Goal: Task Accomplishment & Management: Manage account settings

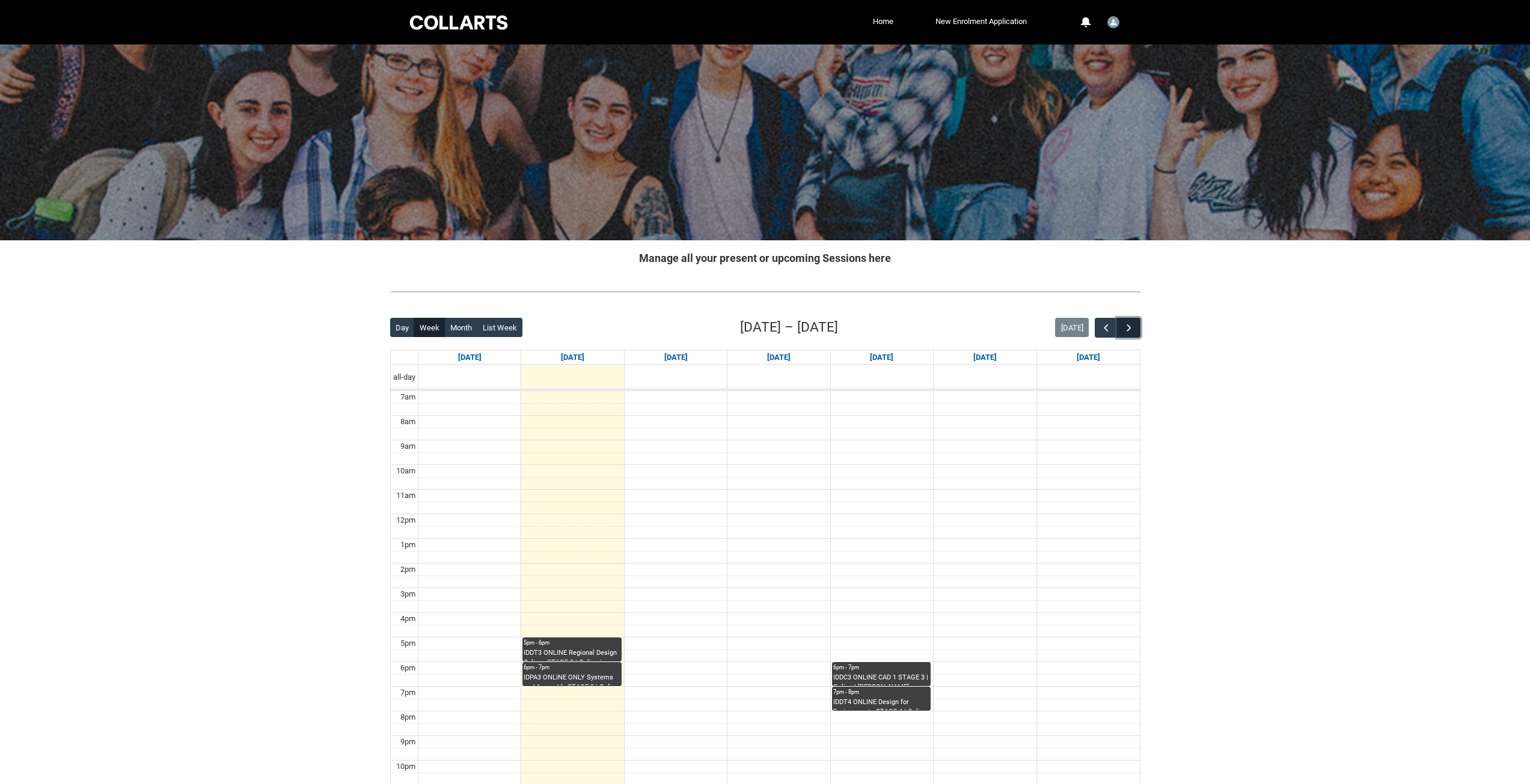
click at [1127, 326] on span "button" at bounding box center [1129, 328] width 12 height 12
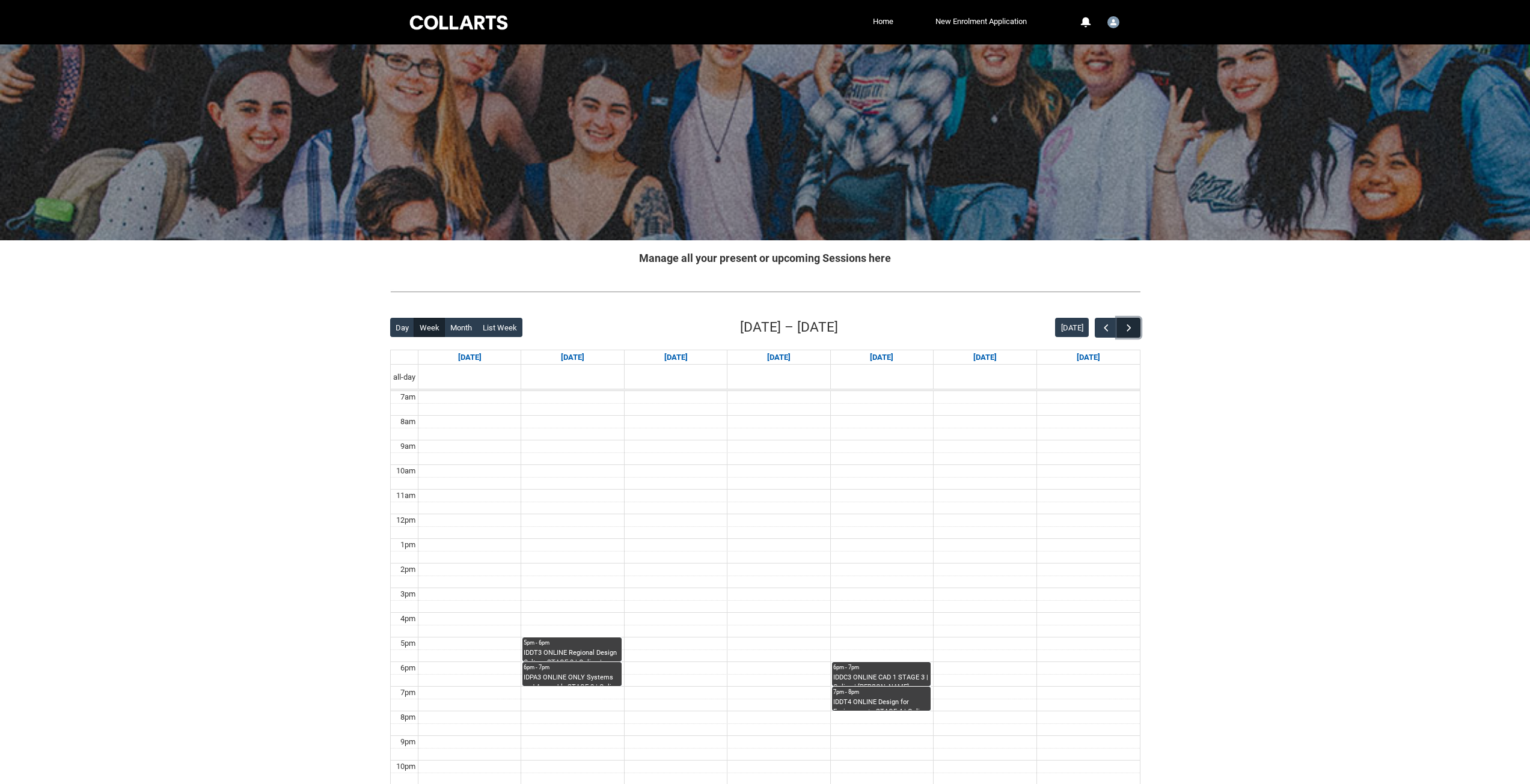
click at [1127, 326] on span "button" at bounding box center [1129, 328] width 12 height 12
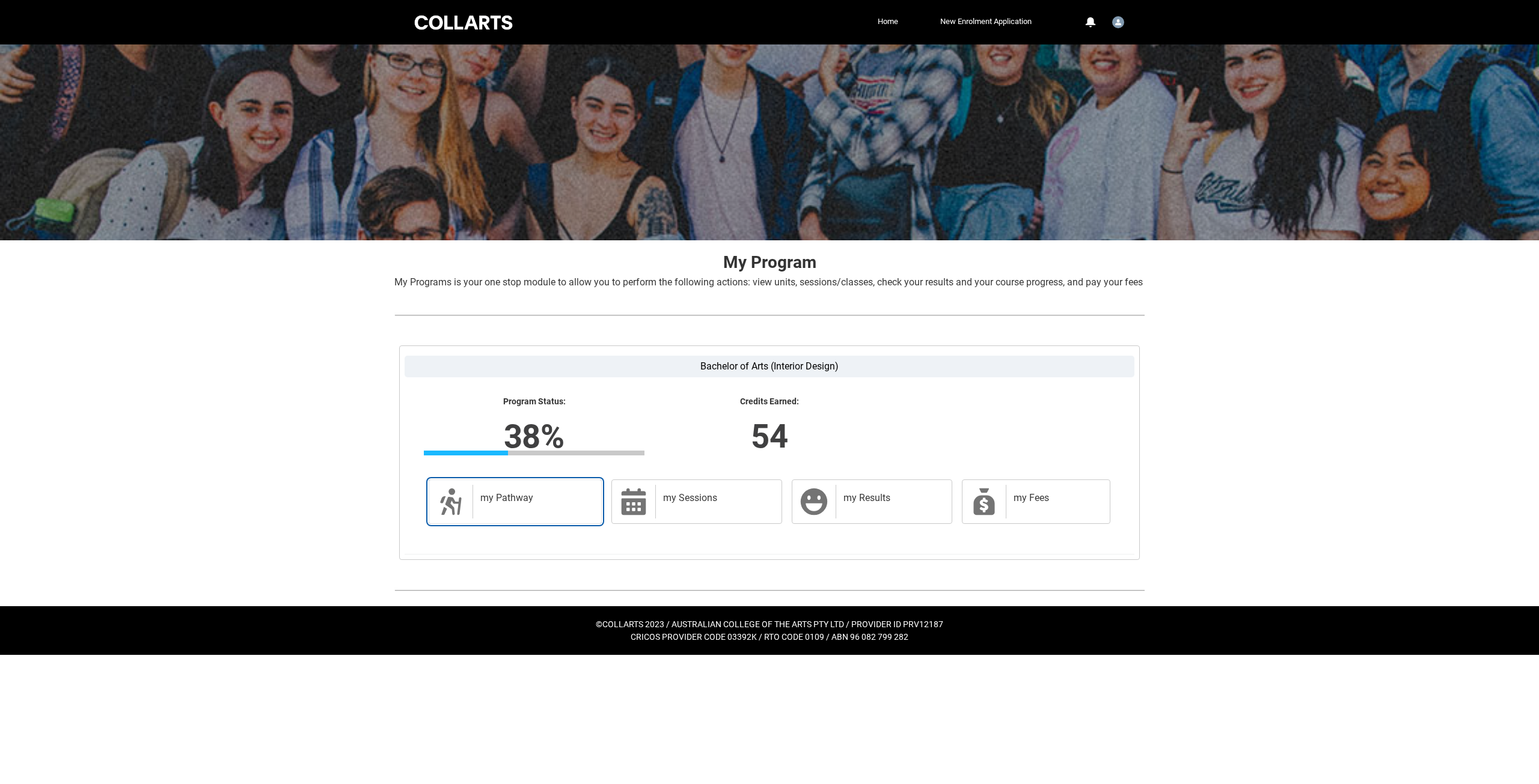
click at [544, 504] on h2 "my Pathway" at bounding box center [535, 499] width 109 height 12
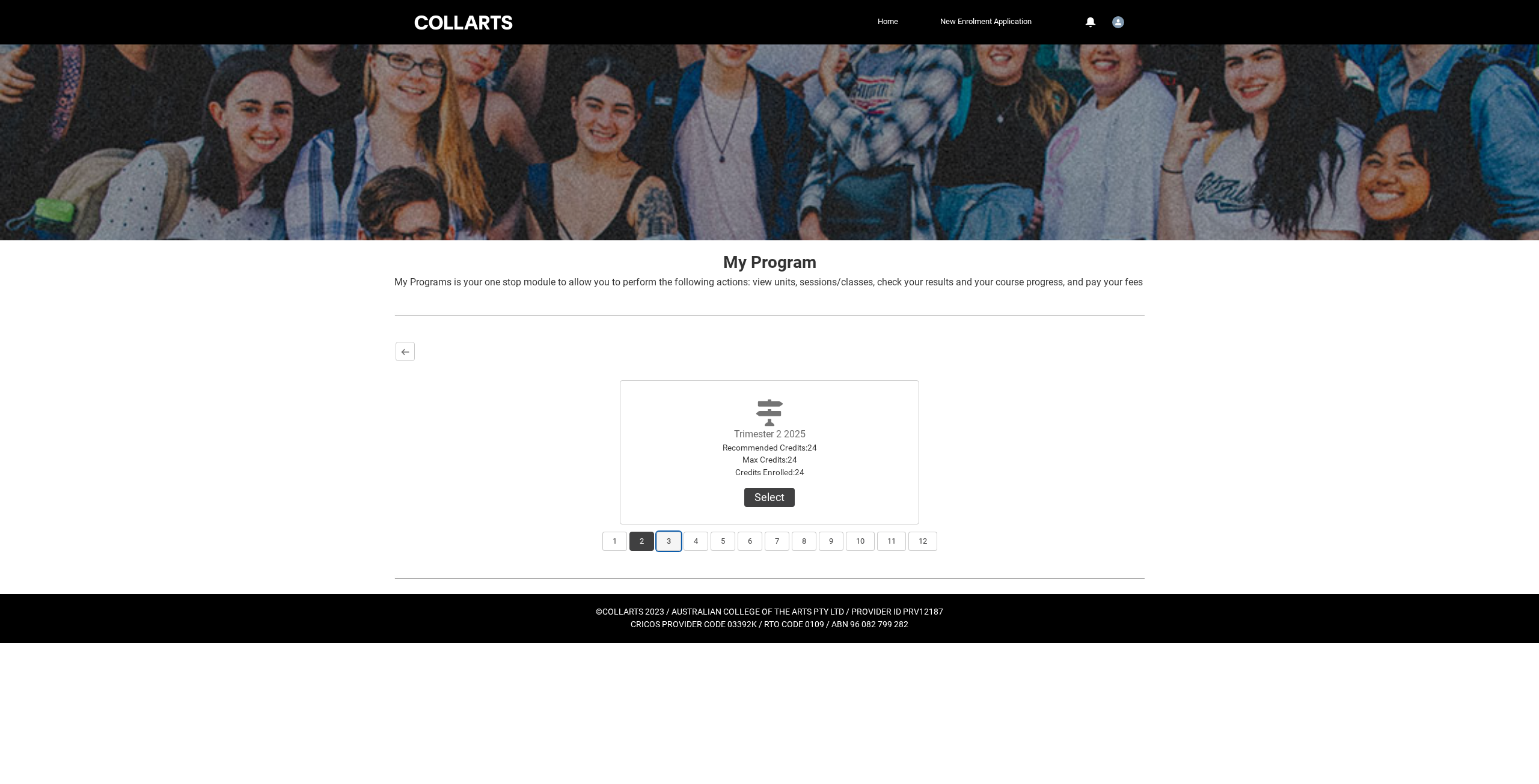
click at [670, 551] on button "3" at bounding box center [668, 542] width 25 height 19
click at [771, 507] on button "Select" at bounding box center [769, 498] width 50 height 19
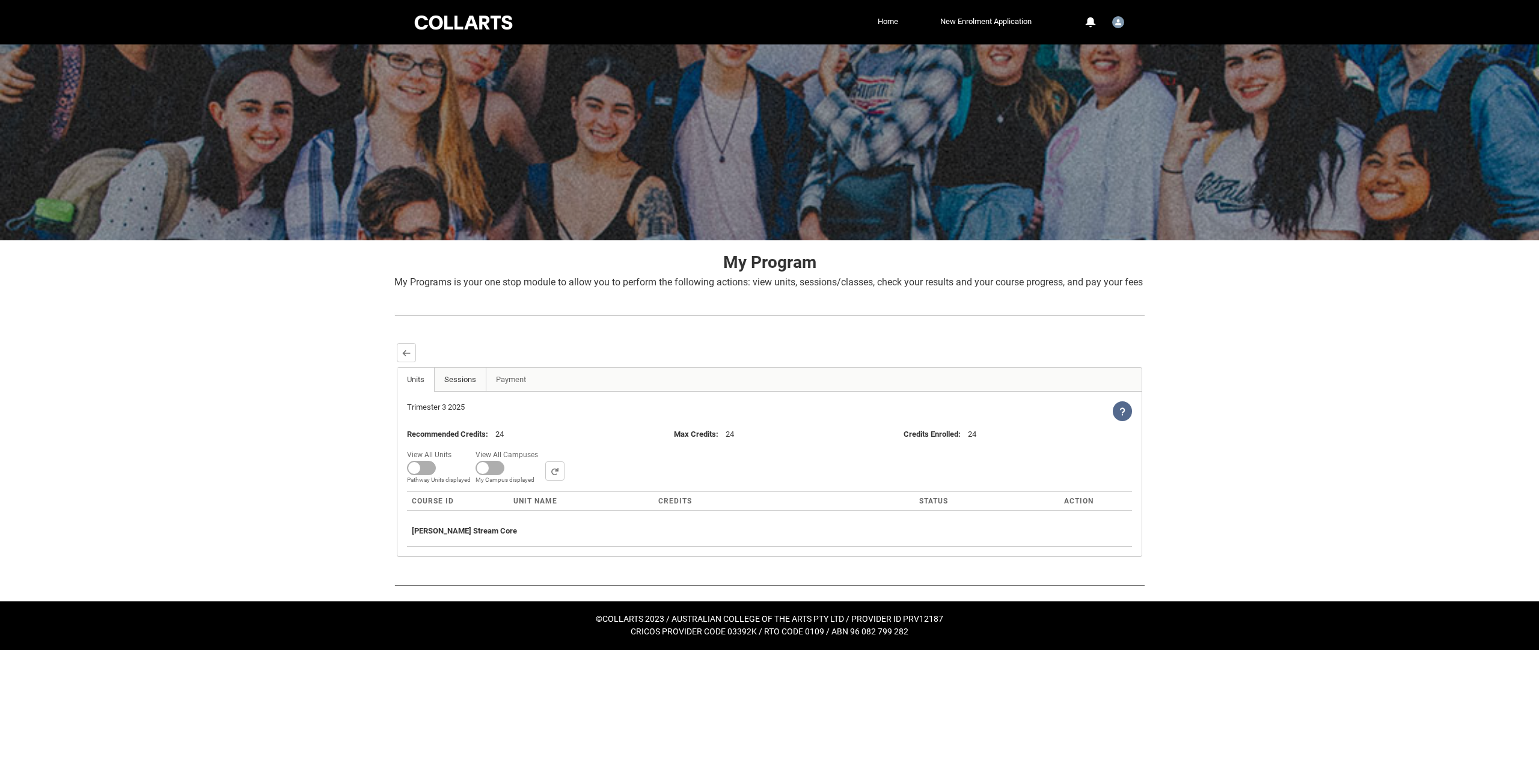
click at [436, 392] on link "Sessions" at bounding box center [460, 379] width 53 height 24
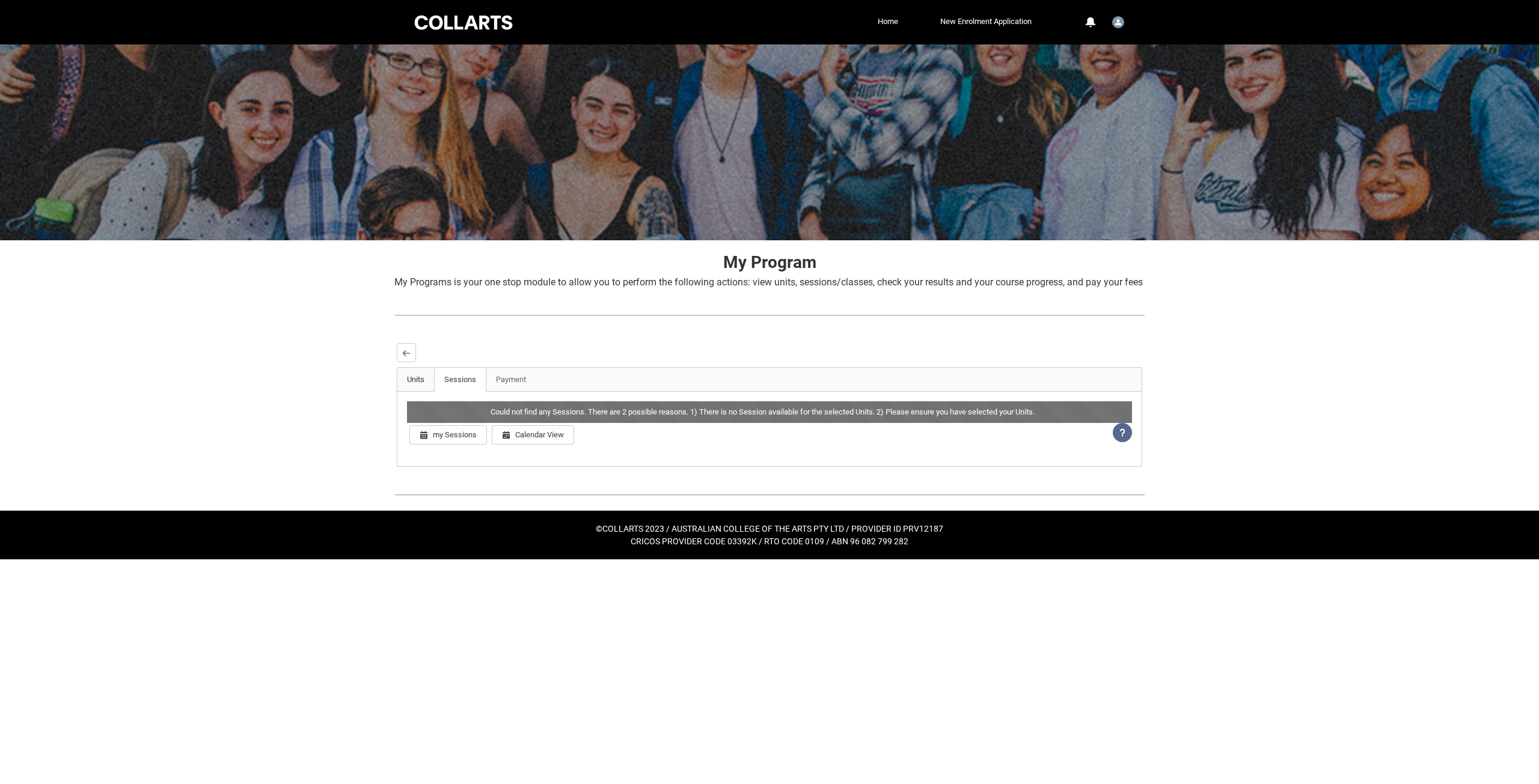
click at [421, 392] on link "Units" at bounding box center [415, 379] width 37 height 24
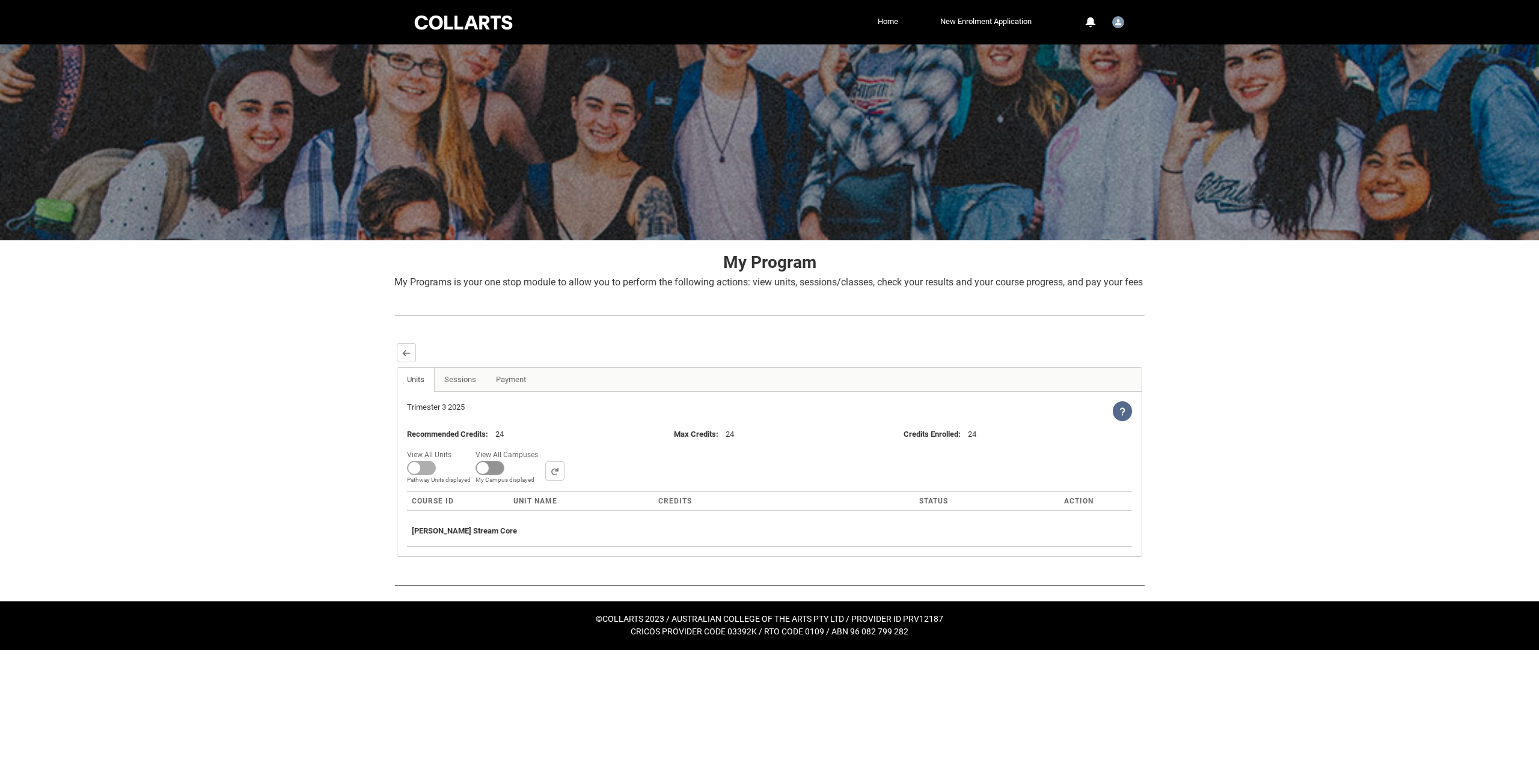
click at [436, 475] on span at bounding box center [421, 468] width 29 height 14
click at [542, 447] on input "View All Campuses Campus filter displayed My Campus displayed" at bounding box center [542, 447] width 1 height 1
checkbox input "true"
click at [419, 475] on span at bounding box center [421, 468] width 29 height 14
click at [456, 447] on input "View All Units All Units displayed Pathway Units displayed" at bounding box center [456, 447] width 1 height 1
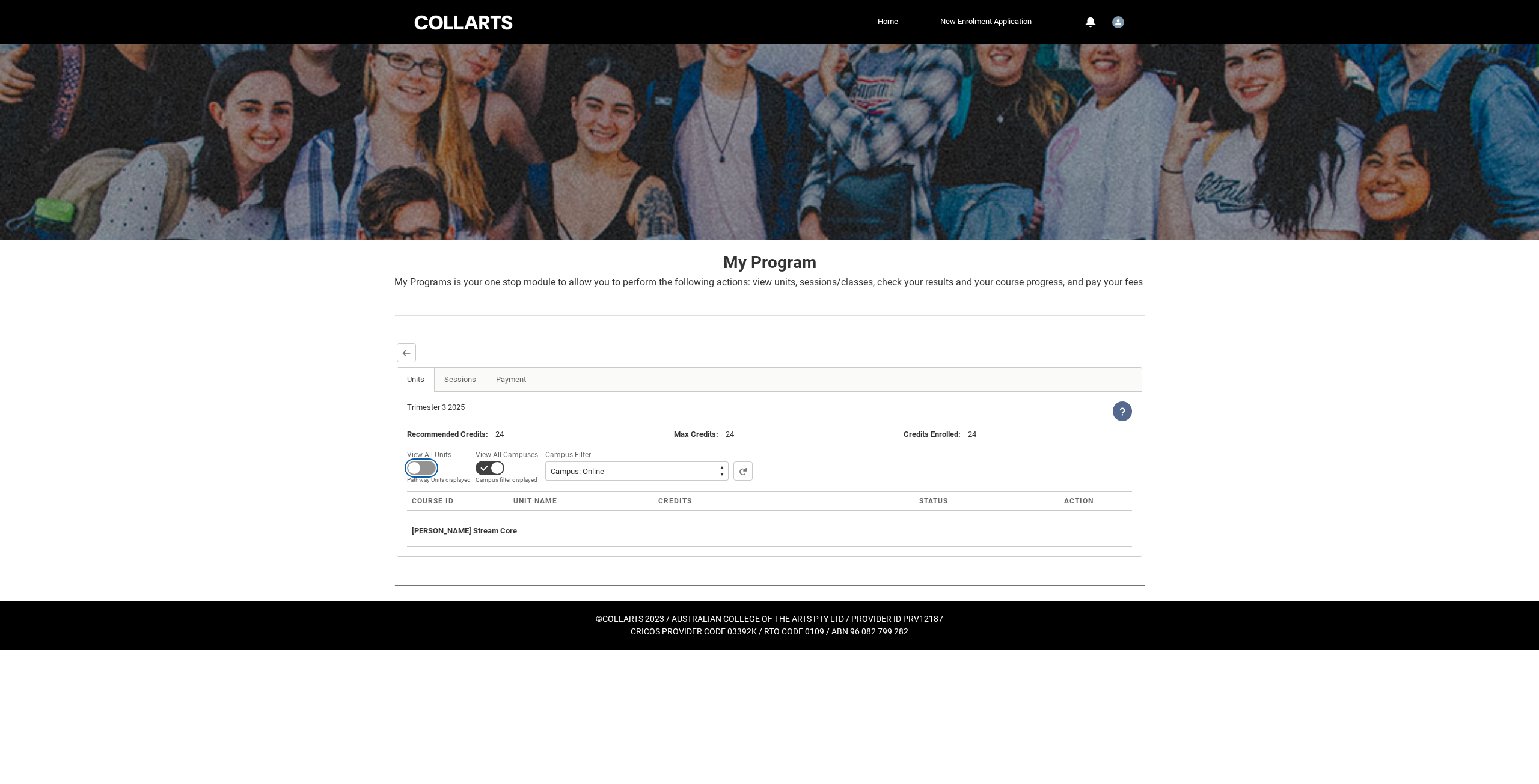
checkbox input "true"
click at [639, 481] on select "All Campus: Brunswick St Campus: Collarts Online Campus: Collingwood Yards Camp…" at bounding box center [622, 471] width 184 height 19
select select "0015g00000jrDA2AAM"
click at [531, 476] on select "All Campus: Brunswick St Campus: Collarts Online Campus: Collingwood Yards Camp…" at bounding box center [622, 471] width 184 height 19
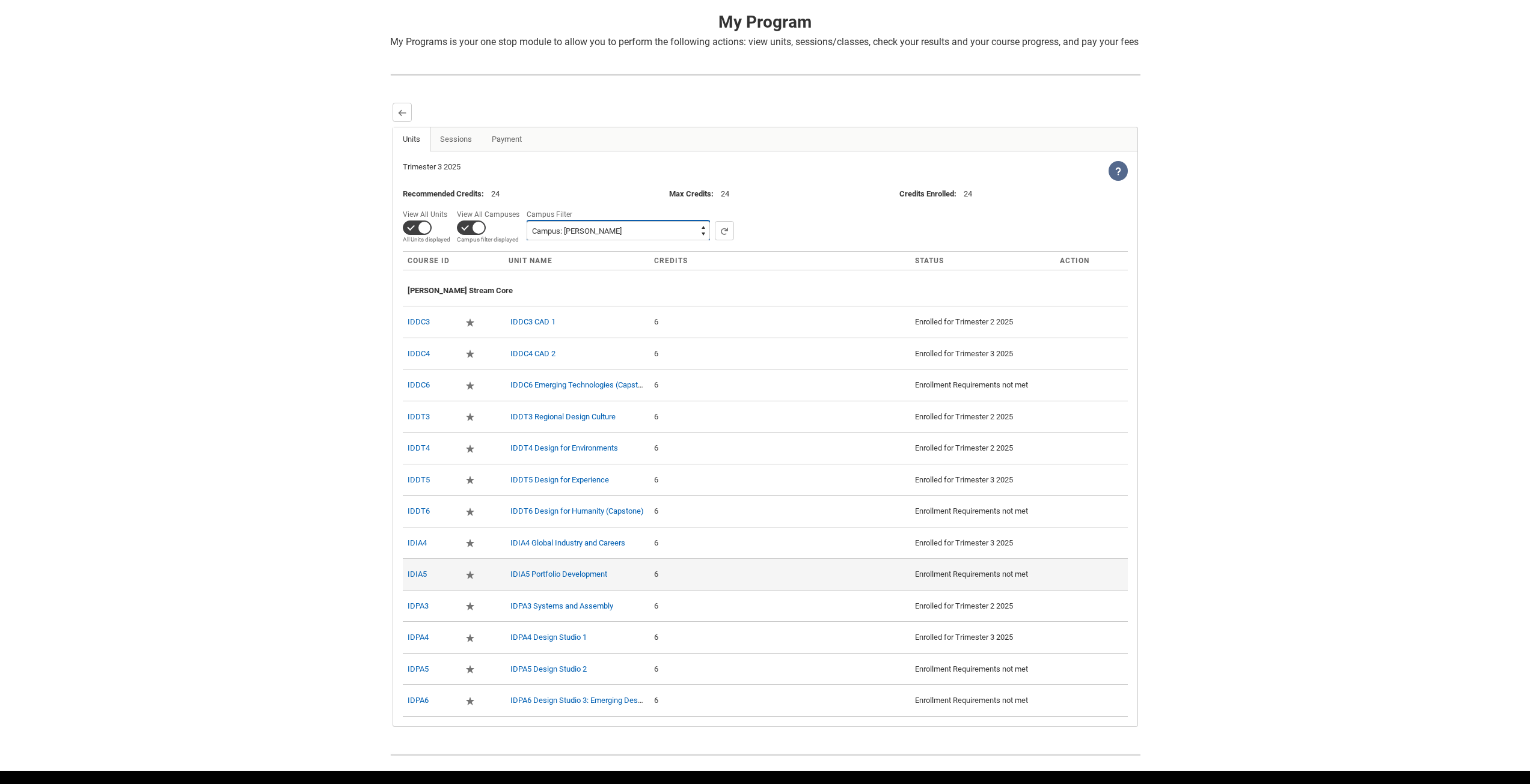
scroll to position [291, 0]
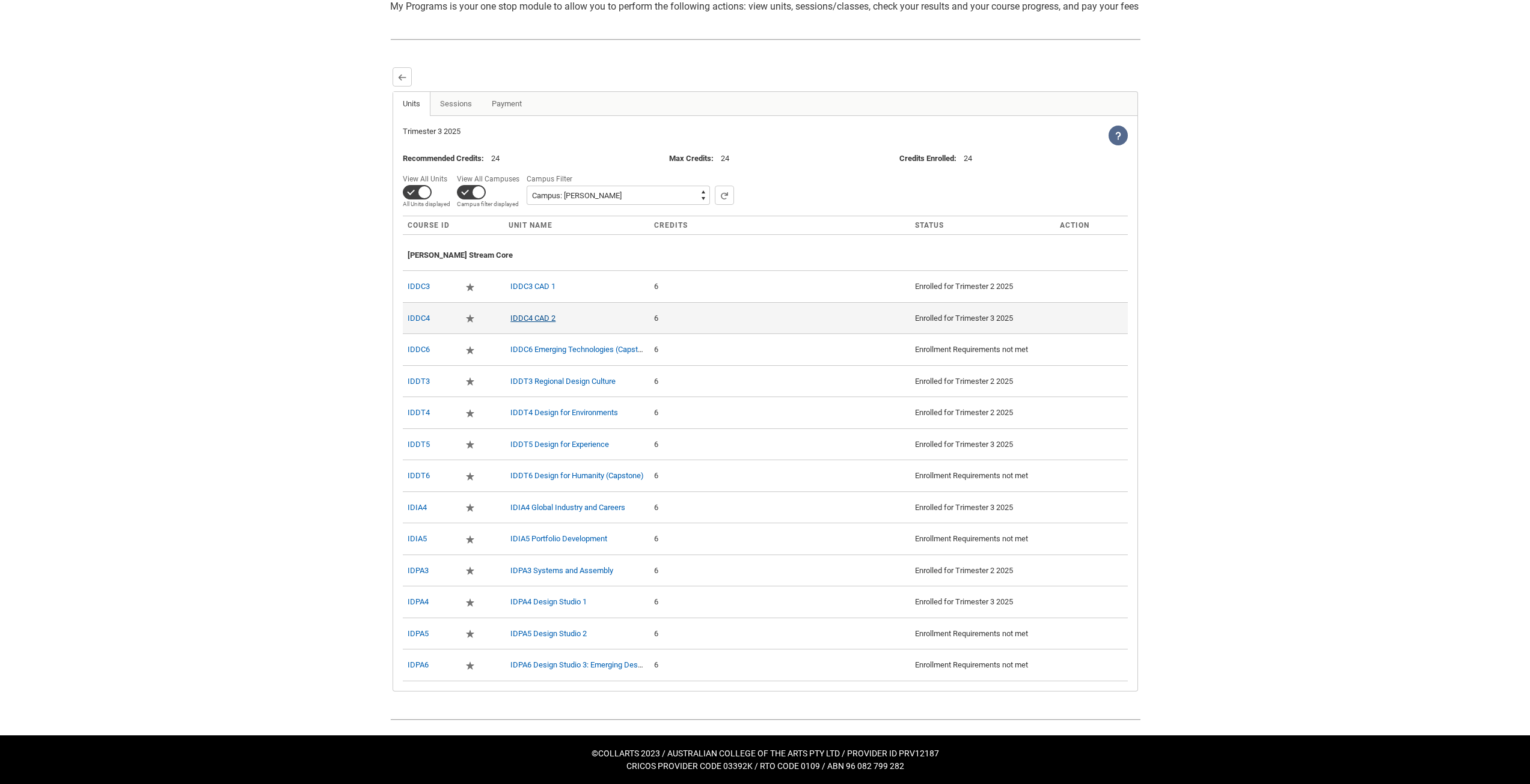
click at [544, 322] on link "IDDC4 CAD 2" at bounding box center [532, 318] width 45 height 9
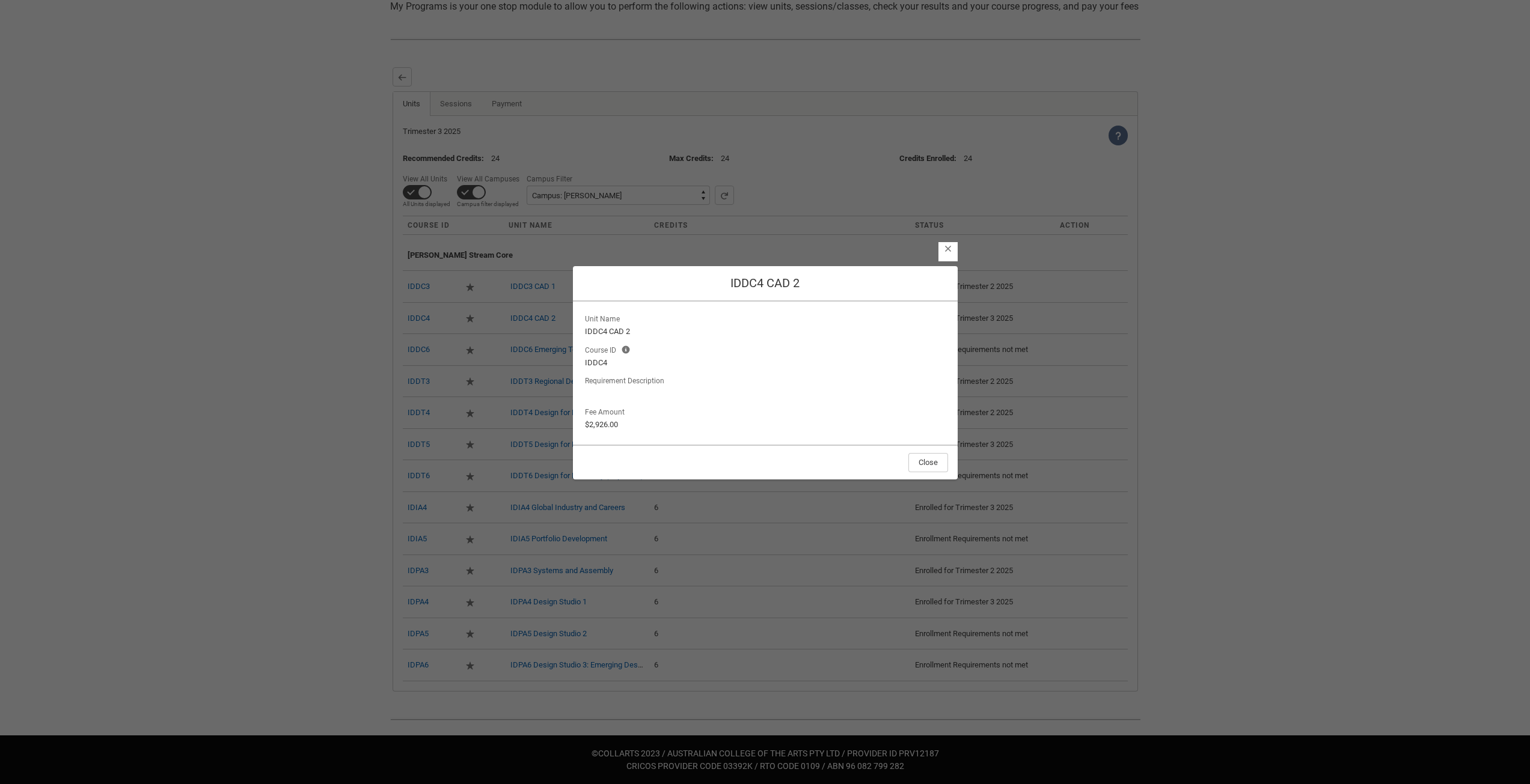
click at [932, 247] on div "Close IDDC4 CAD 2 Unit Name IDDC4 CAD 2 Course ID Course ID Help Info The Cours…" at bounding box center [765, 382] width 385 height 784
click at [948, 252] on lightning-primitive-icon "button" at bounding box center [949, 248] width 9 height 9
